Goal: Communication & Community: Answer question/provide support

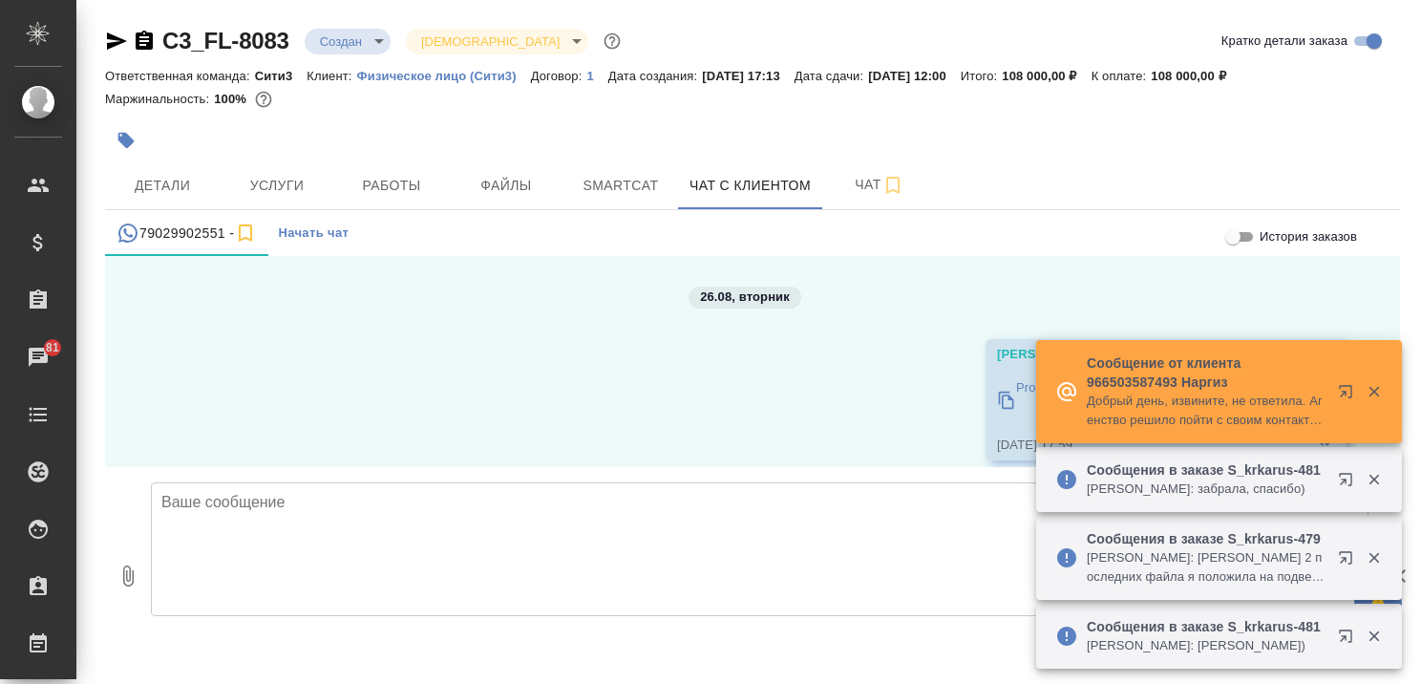
scroll to position [5172, 0]
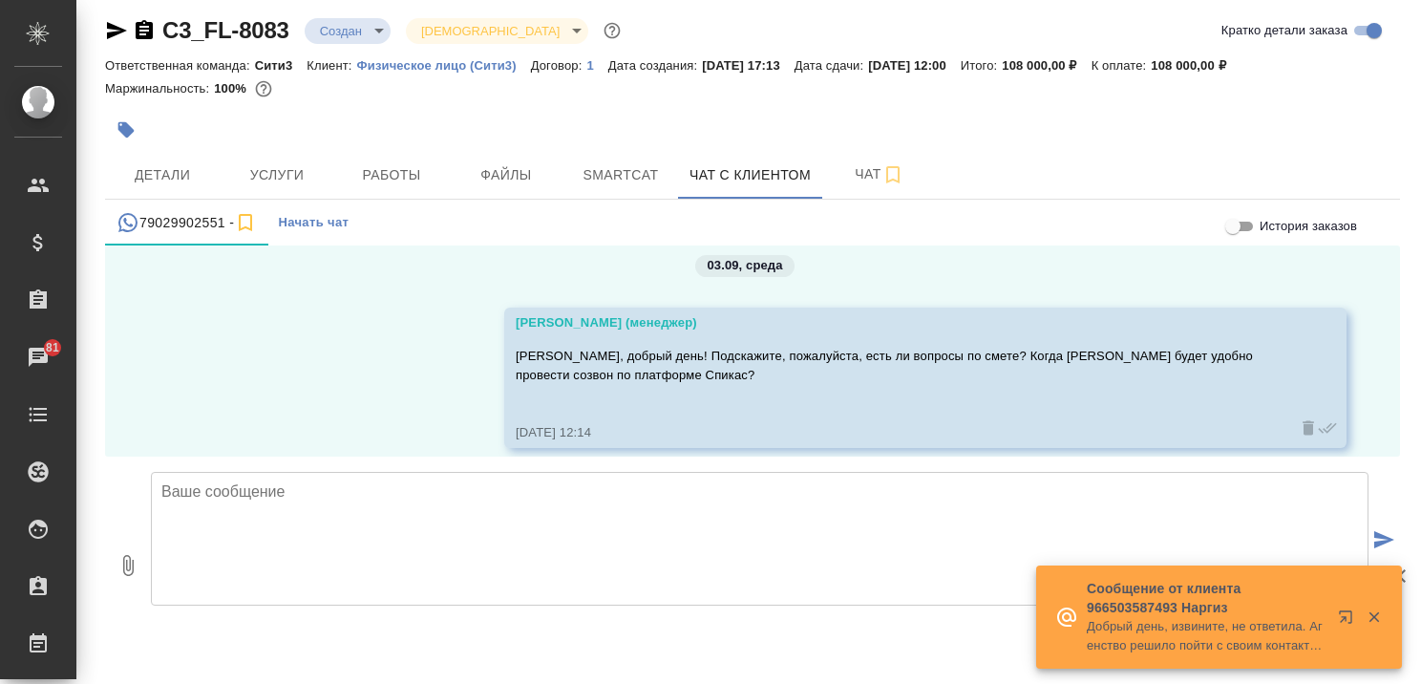
click at [1344, 613] on icon "button" at bounding box center [1349, 620] width 23 height 23
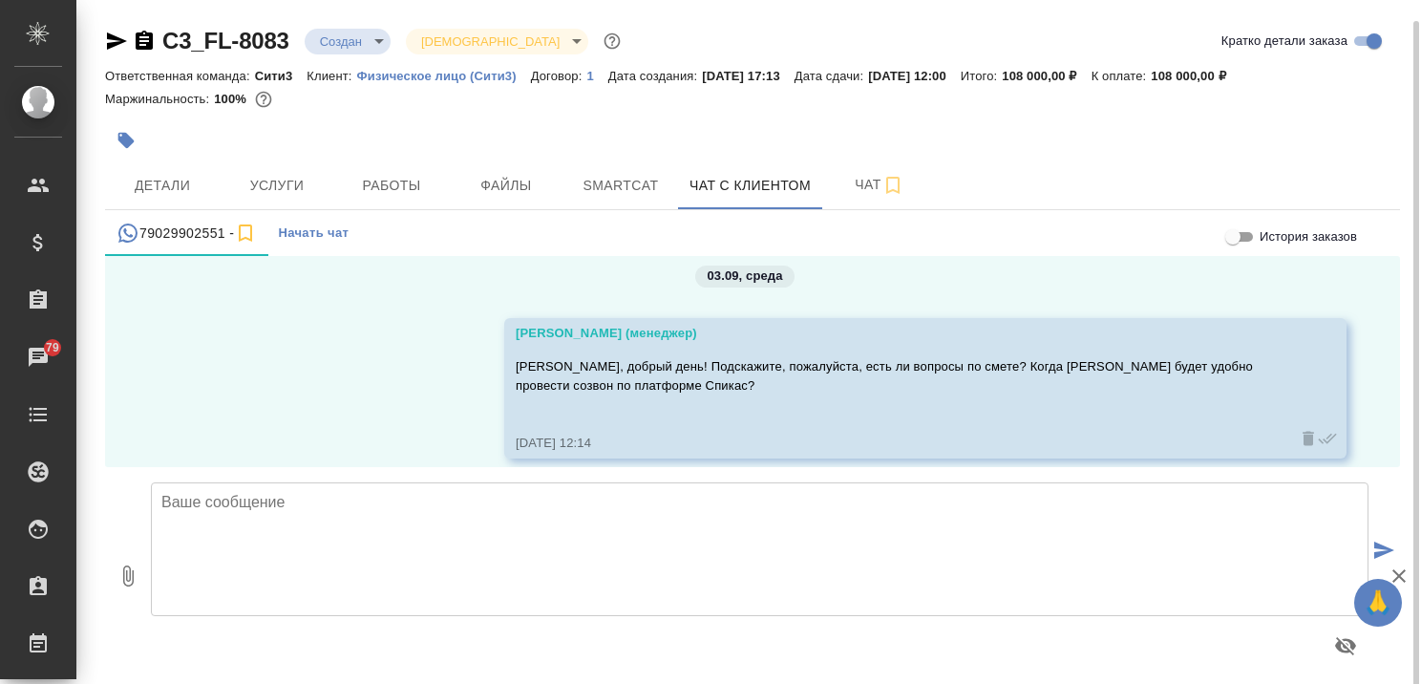
scroll to position [11, 0]
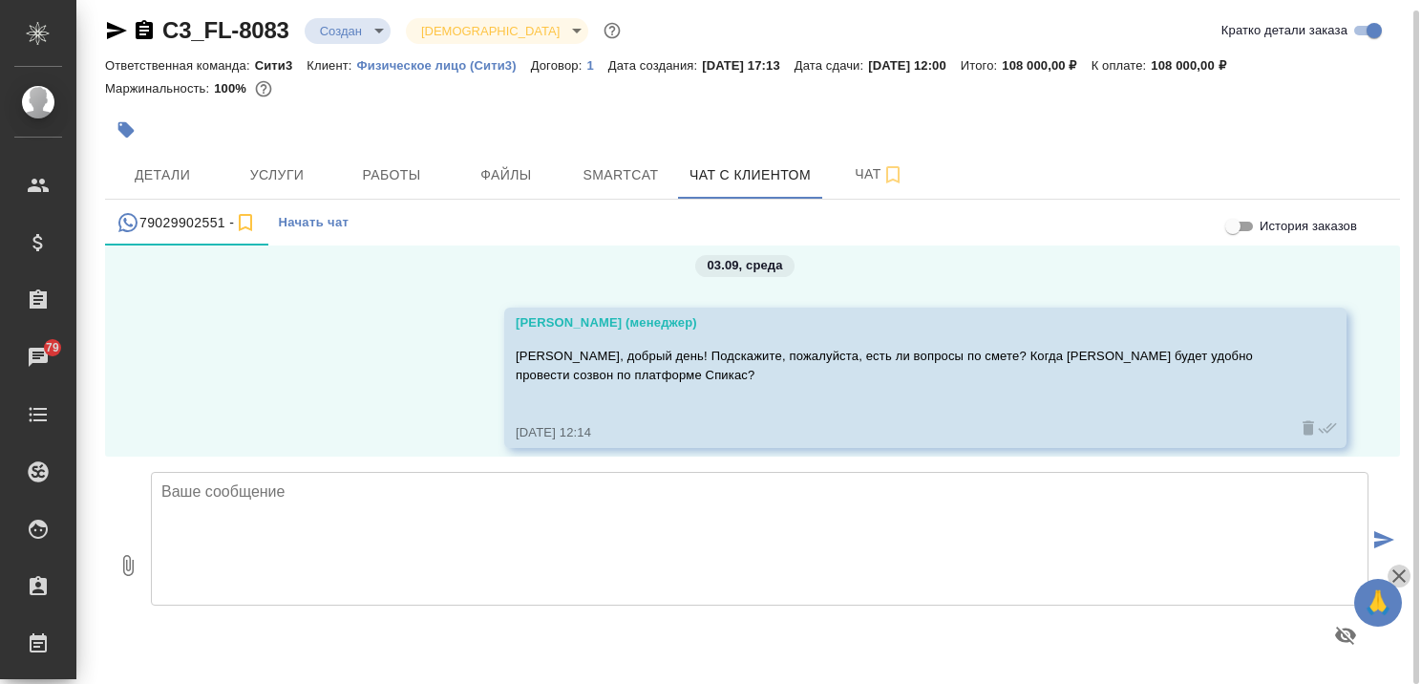
click at [1391, 573] on icon "button" at bounding box center [1399, 575] width 23 height 23
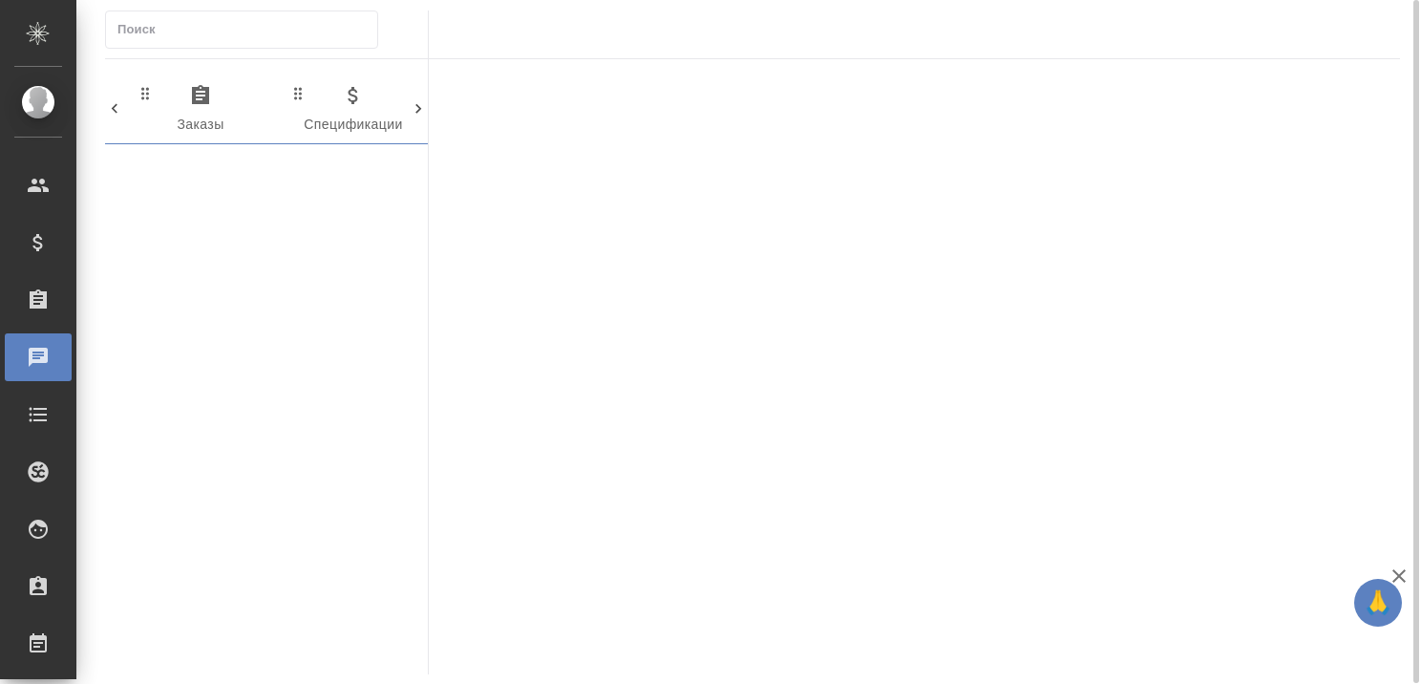
scroll to position [0, 1105]
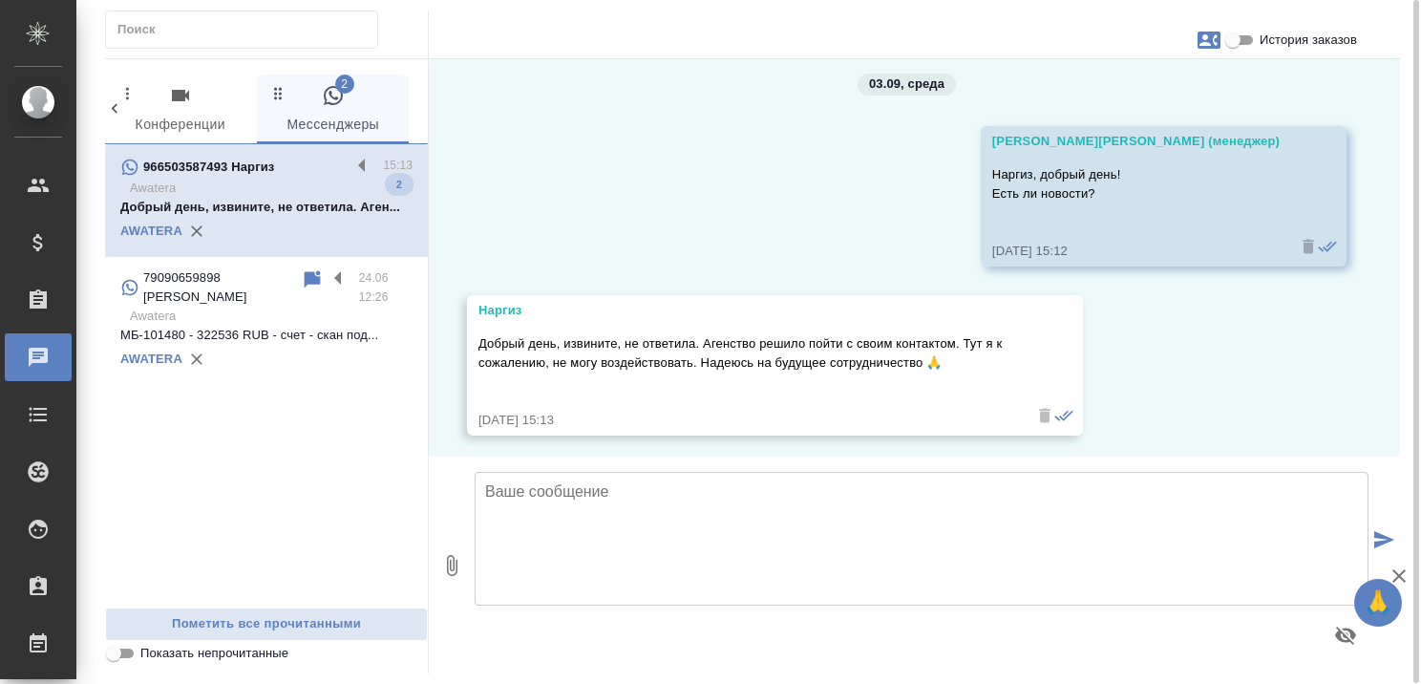
scroll to position [6081, 0]
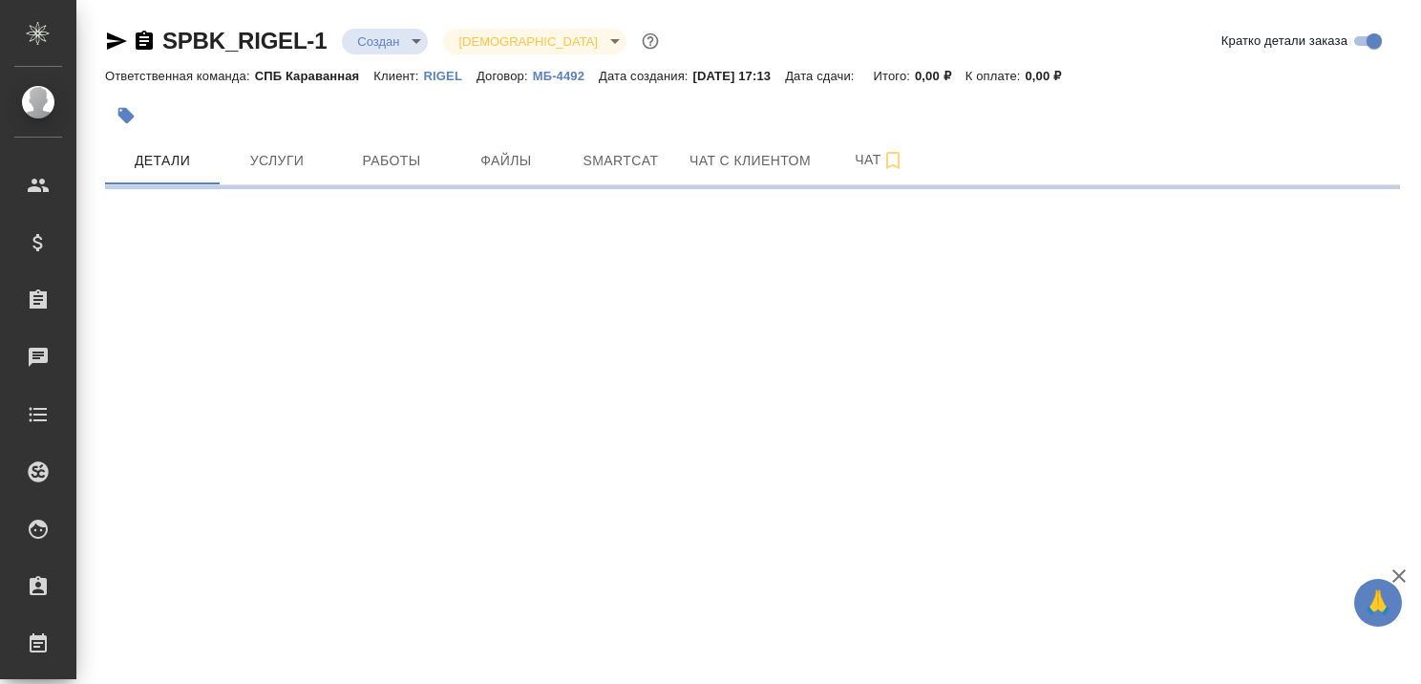
select select "RU"
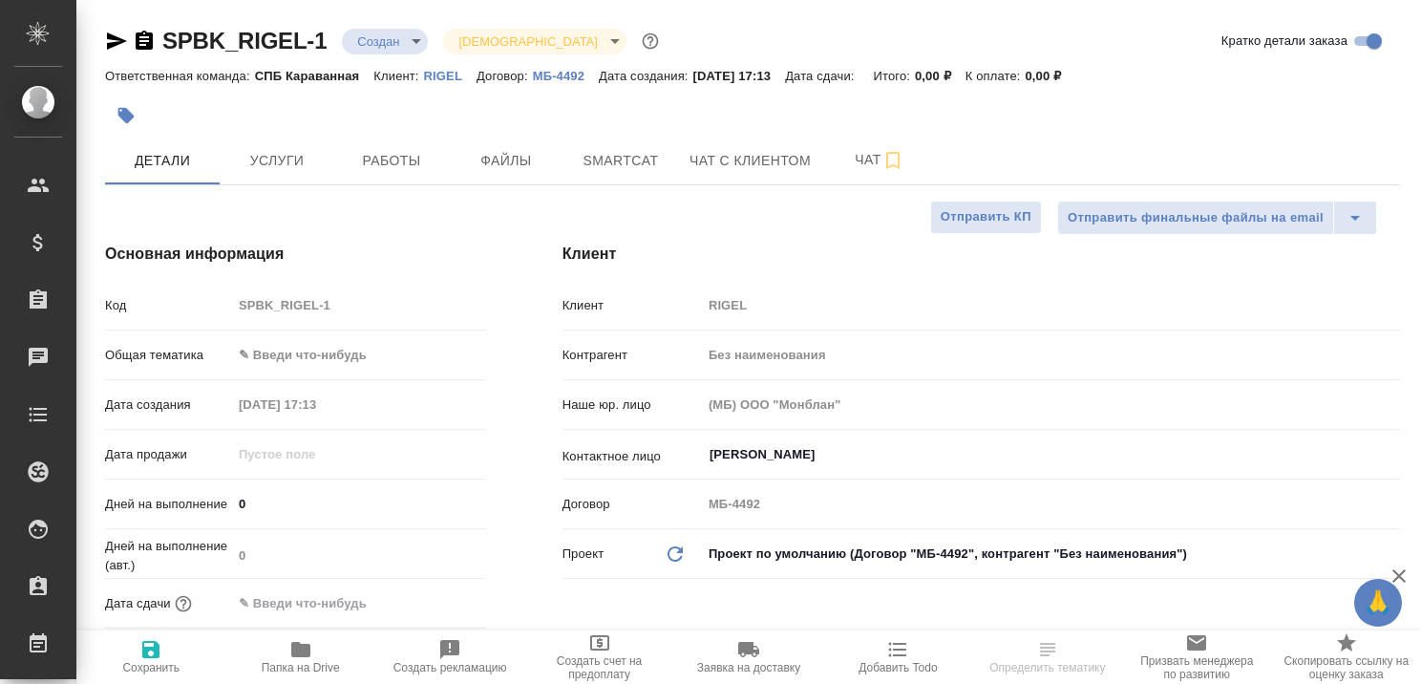
type textarea "x"
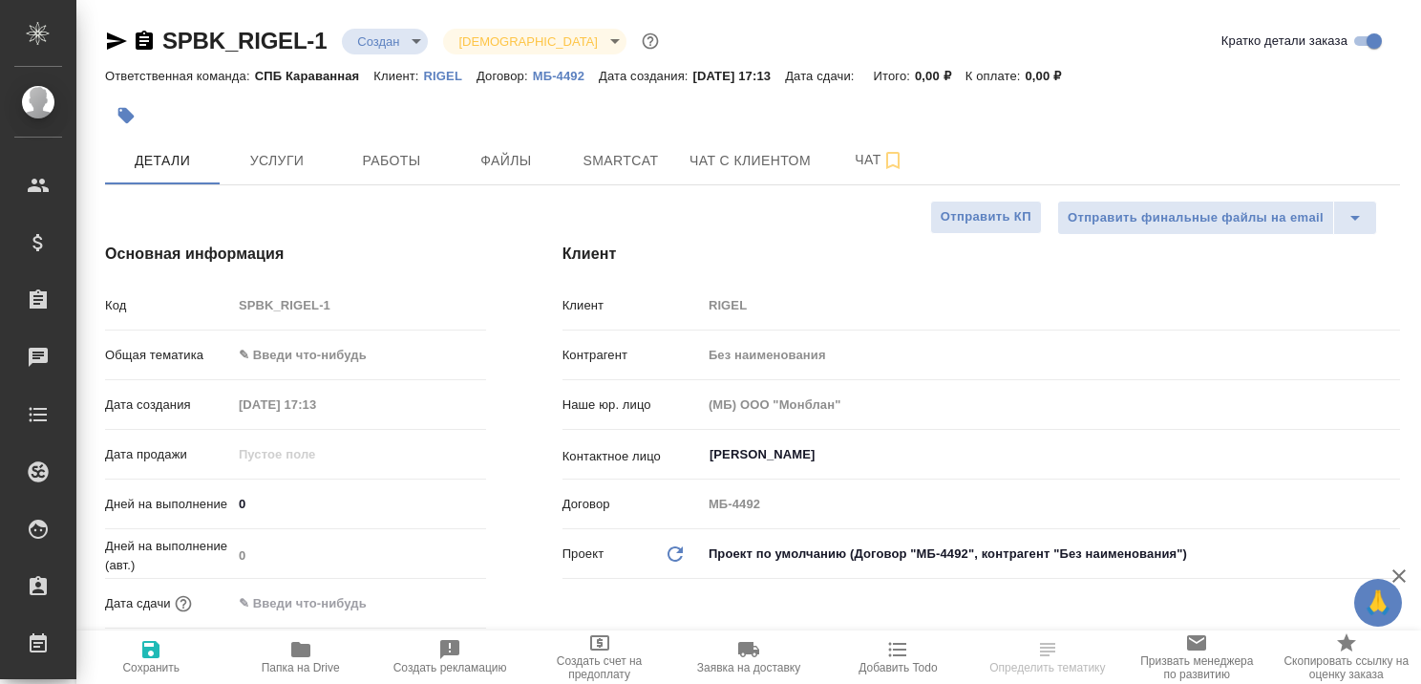
type textarea "x"
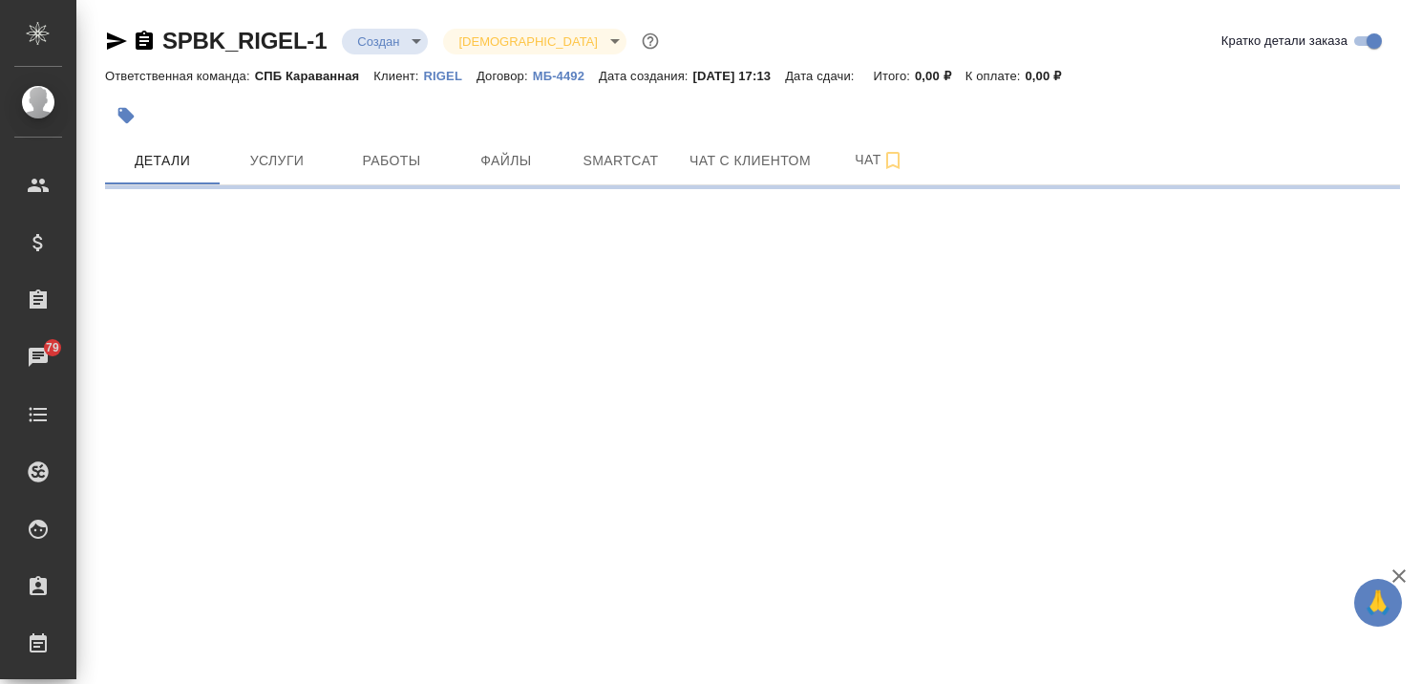
select select "RU"
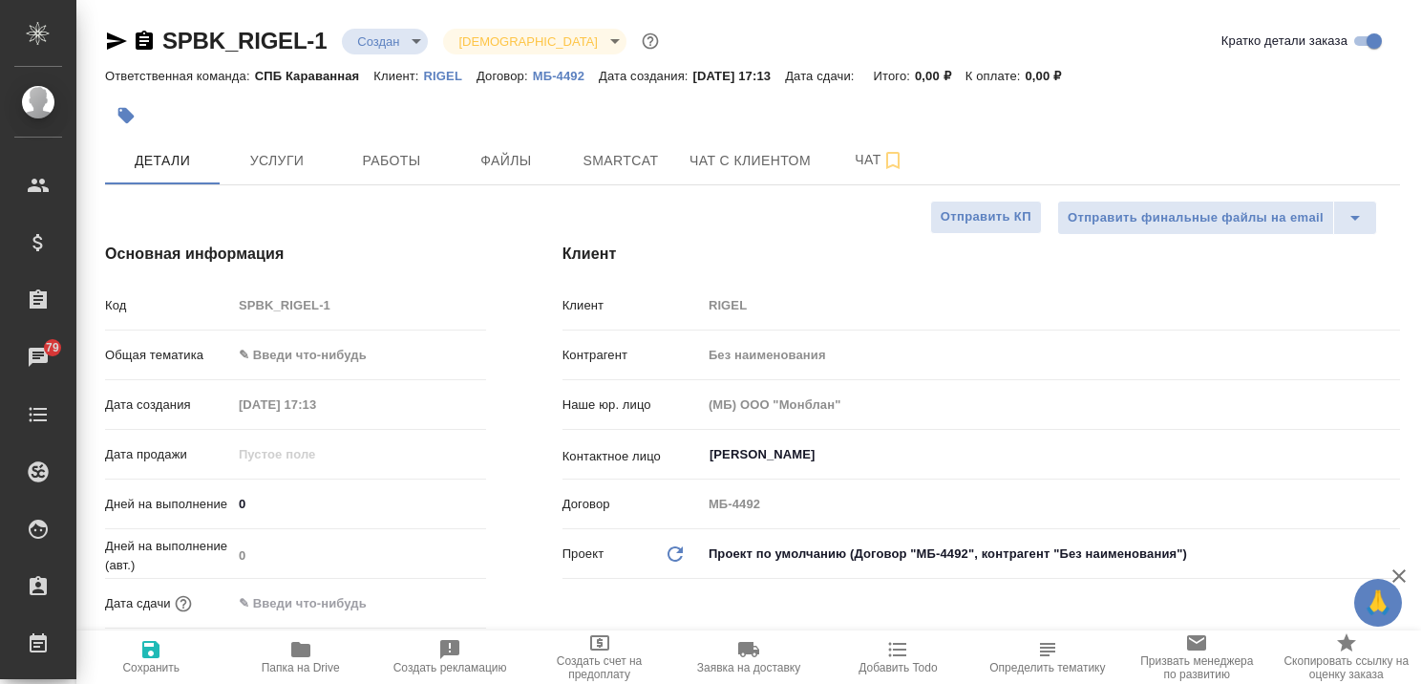
type textarea "x"
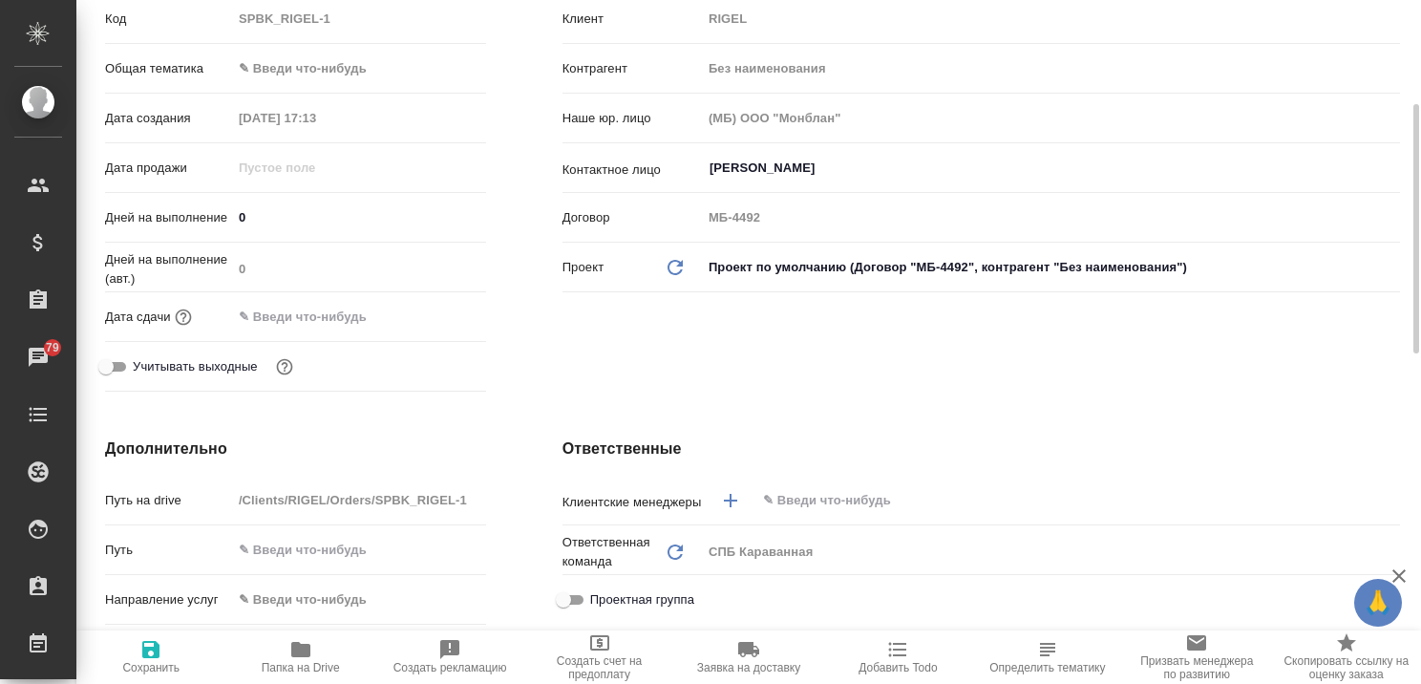
scroll to position [477, 0]
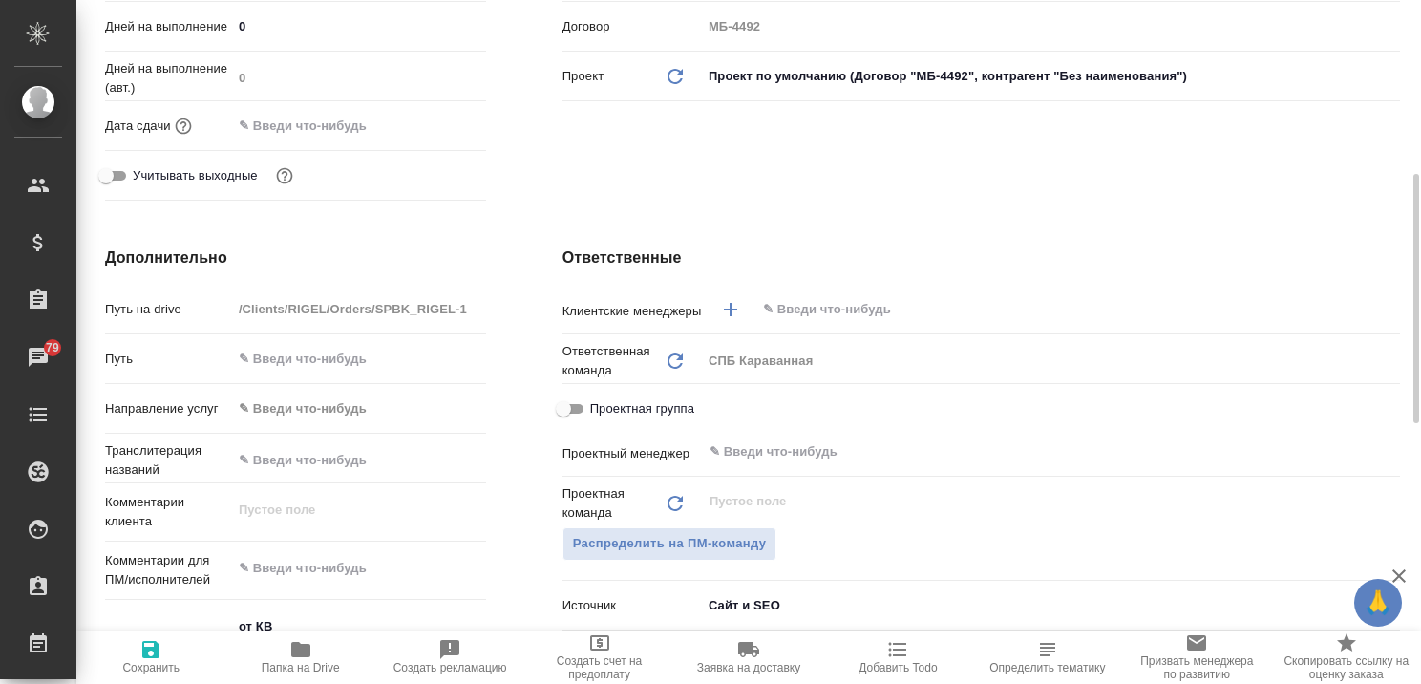
type textarea "x"
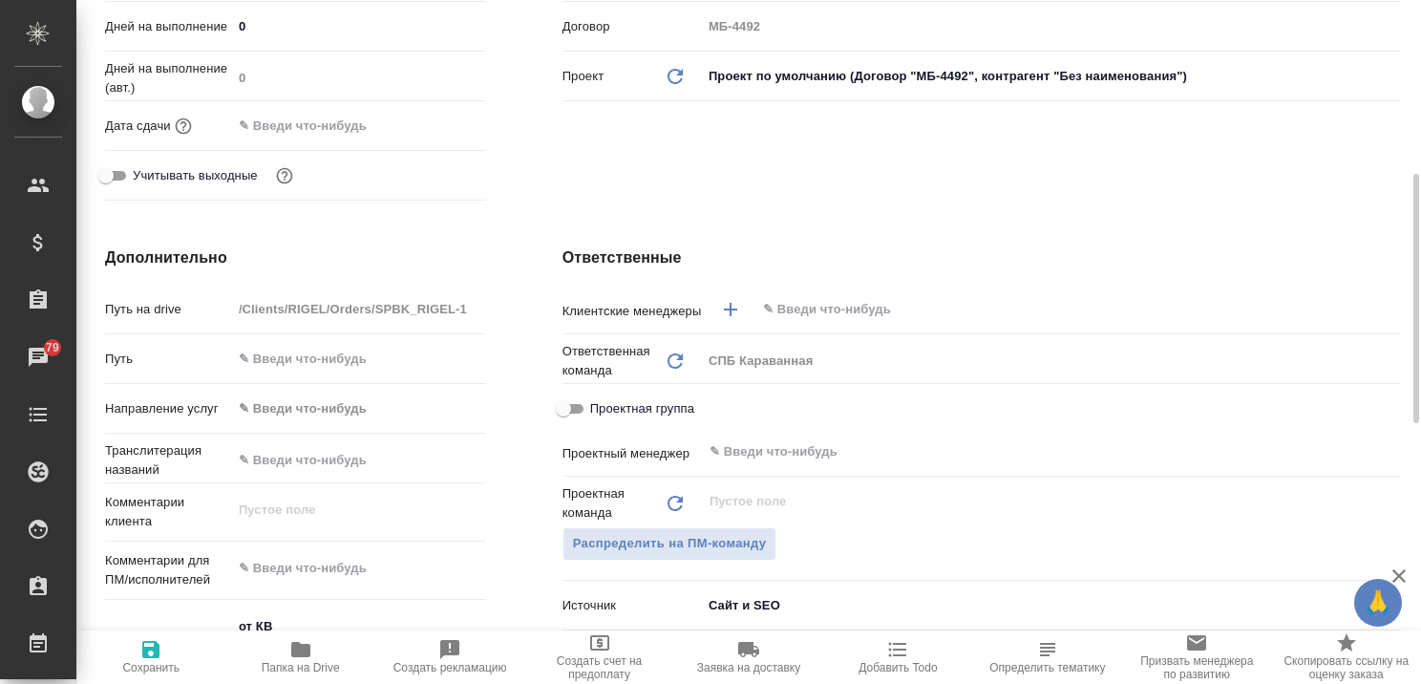
type textarea "x"
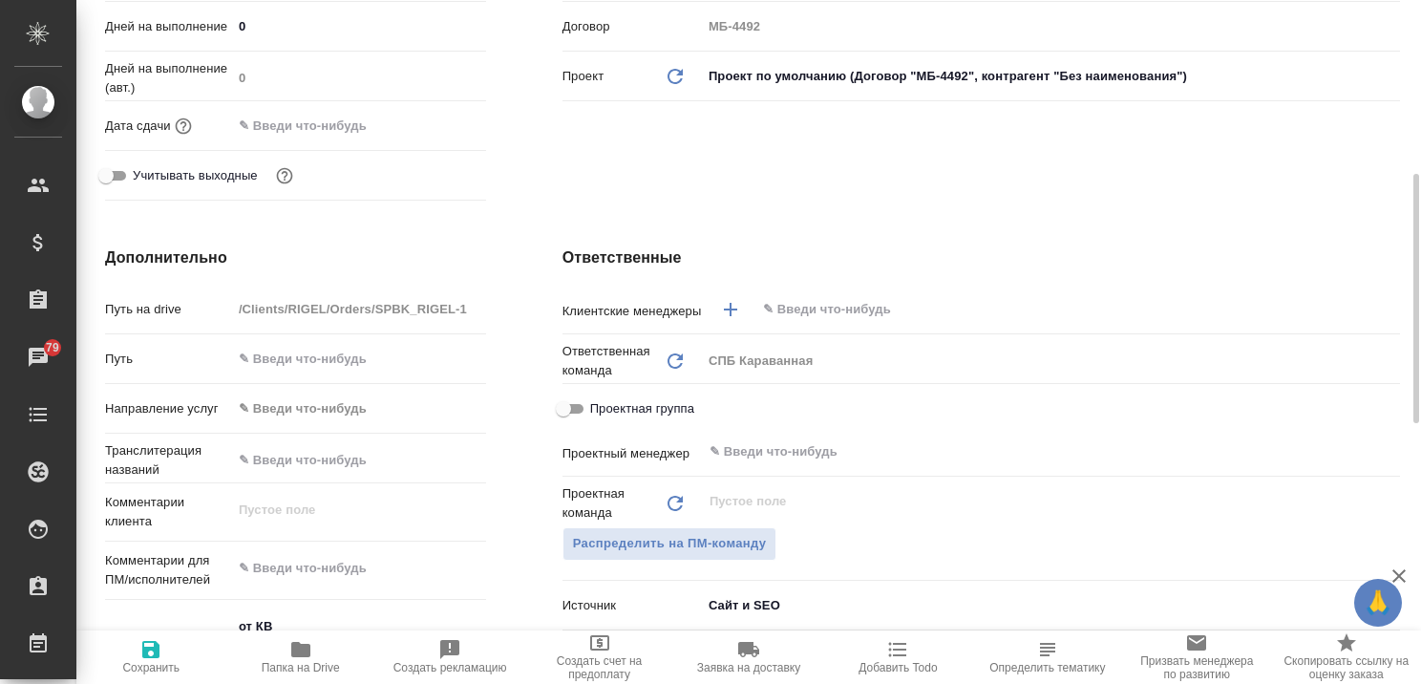
type textarea "x"
